Goal: Information Seeking & Learning: Learn about a topic

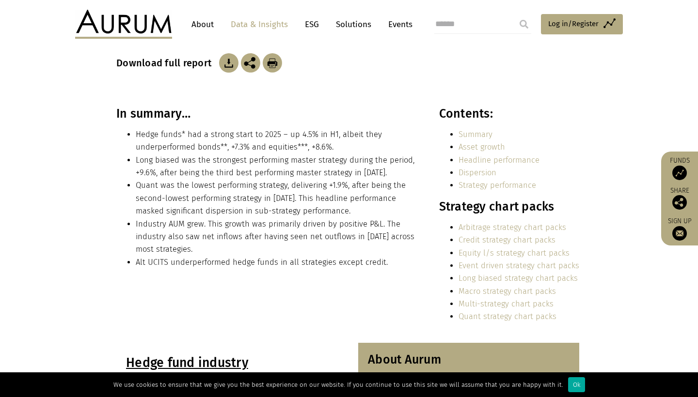
scroll to position [174, 0]
click at [305, 152] on li "Hedge funds* had a strong start to 2025 – up 4.5% in H1, albeit they underperfo…" at bounding box center [277, 141] width 282 height 26
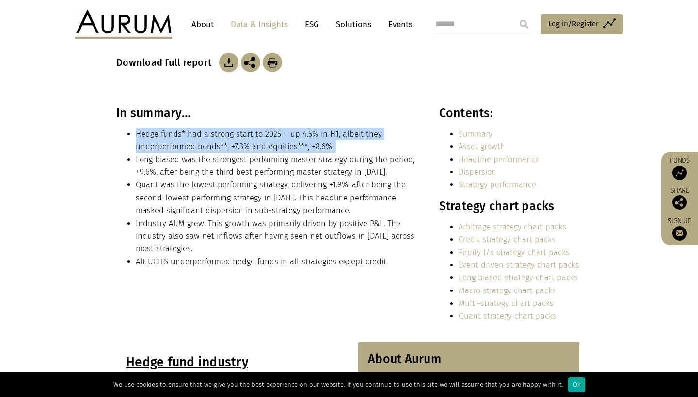
click at [305, 152] on li "Hedge funds* had a strong start to 2025 – up 4.5% in H1, albeit they underperfo…" at bounding box center [277, 141] width 282 height 26
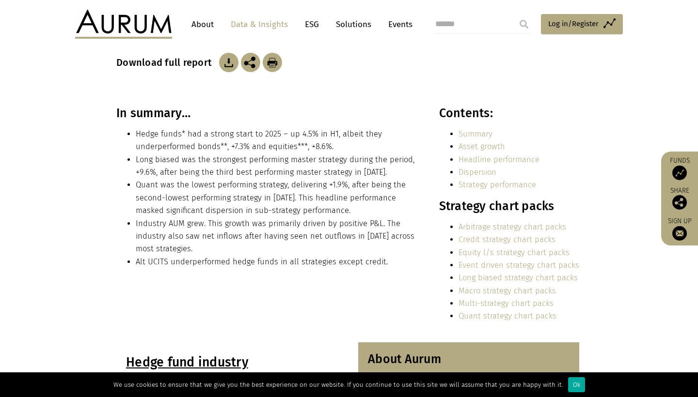
click at [295, 147] on li "Hedge funds* had a strong start to 2025 – up 4.5% in H1, albeit they underperfo…" at bounding box center [277, 141] width 282 height 26
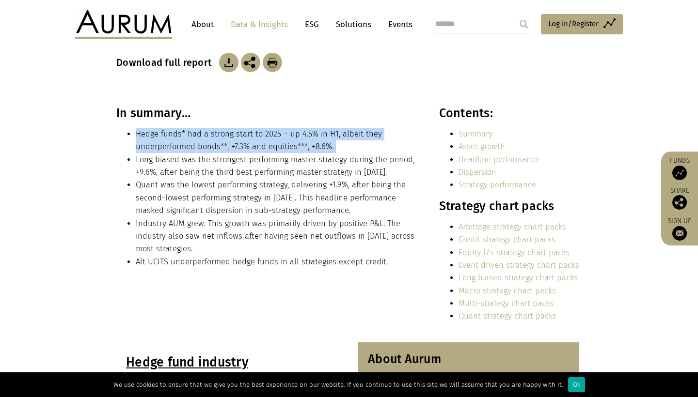
click at [291, 147] on li "Hedge funds* had a strong start to 2025 – up 4.5% in H1, albeit they underperfo…" at bounding box center [277, 141] width 282 height 26
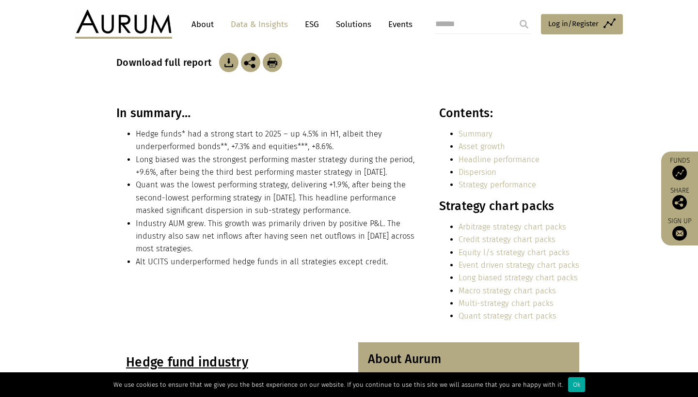
click at [291, 147] on li "Hedge funds* had a strong start to 2025 – up 4.5% in H1, albeit they underperfo…" at bounding box center [277, 141] width 282 height 26
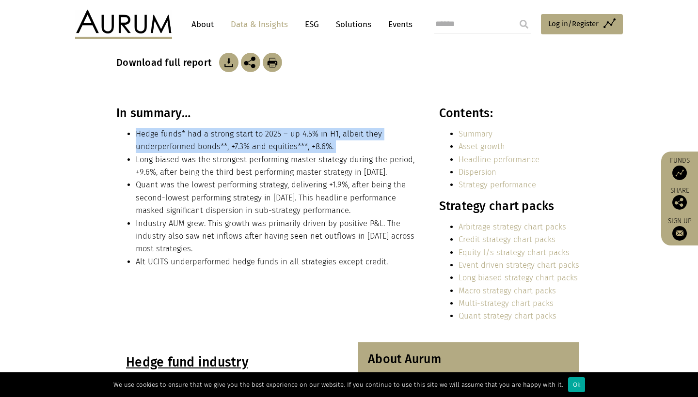
click at [291, 147] on li "Hedge funds* had a strong start to 2025 – up 4.5% in H1, albeit they underperfo…" at bounding box center [277, 141] width 282 height 26
